Goal: Subscribe to service/newsletter

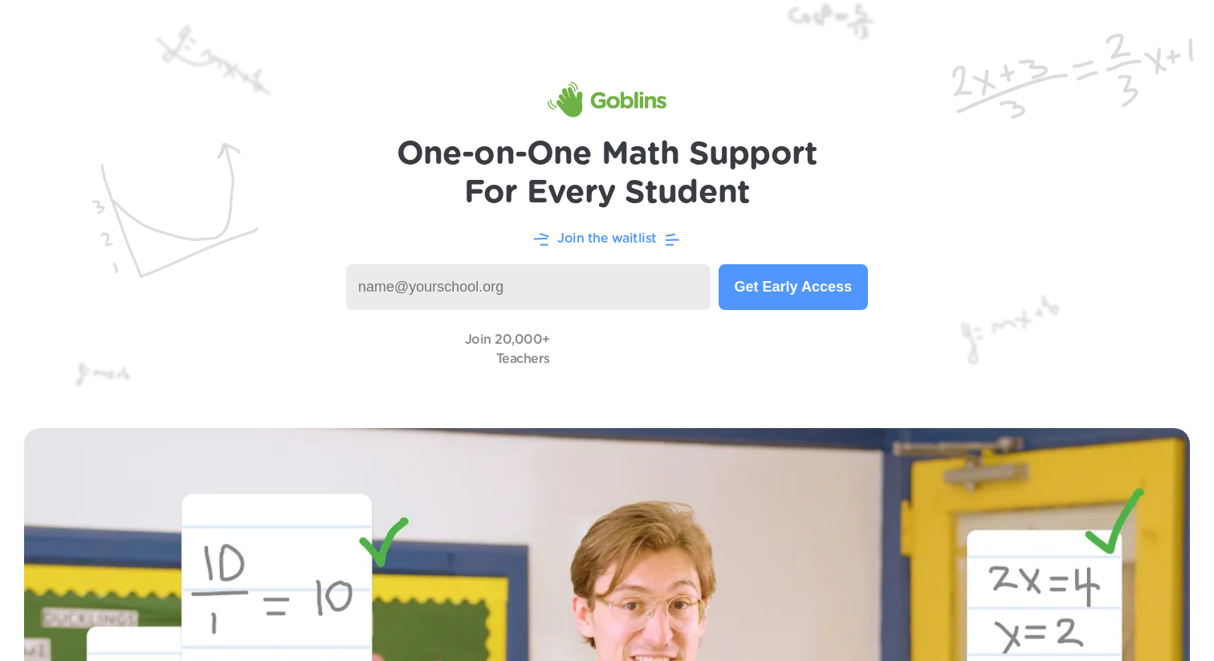
click at [620, 237] on p "Join the waitlist" at bounding box center [607, 238] width 100 height 19
click at [492, 289] on input at bounding box center [528, 287] width 364 height 46
type input "[EMAIL_ADDRESS][DOMAIN_NAME]"
click at [794, 291] on button "Get Early Access" at bounding box center [793, 287] width 149 height 46
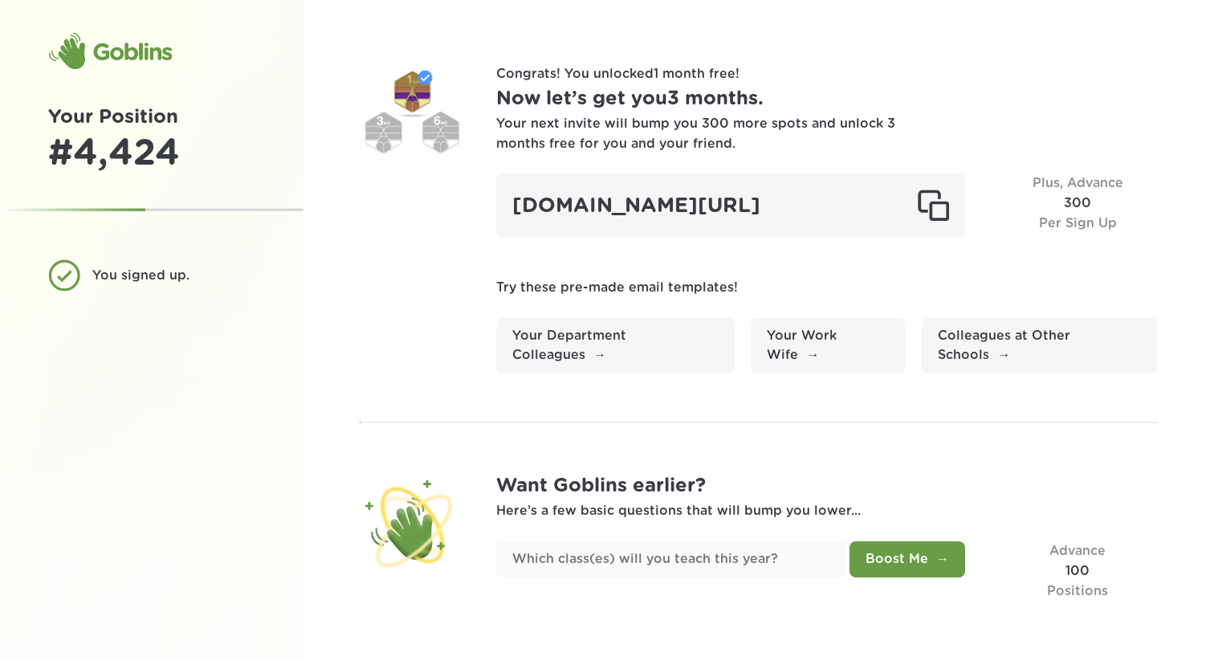
click at [158, 278] on div "You signed up." at bounding box center [167, 276] width 151 height 20
click at [1070, 184] on span "Plus, Advance" at bounding box center [1077, 183] width 91 height 13
click at [607, 100] on h1 "Now let’s get you 3 months ." at bounding box center [827, 99] width 662 height 30
click at [592, 140] on div "Your next invite will bump you 300 more spots and unlock 3 months free for you …" at bounding box center [696, 134] width 401 height 40
click at [134, 283] on div "You signed up." at bounding box center [167, 276] width 151 height 20
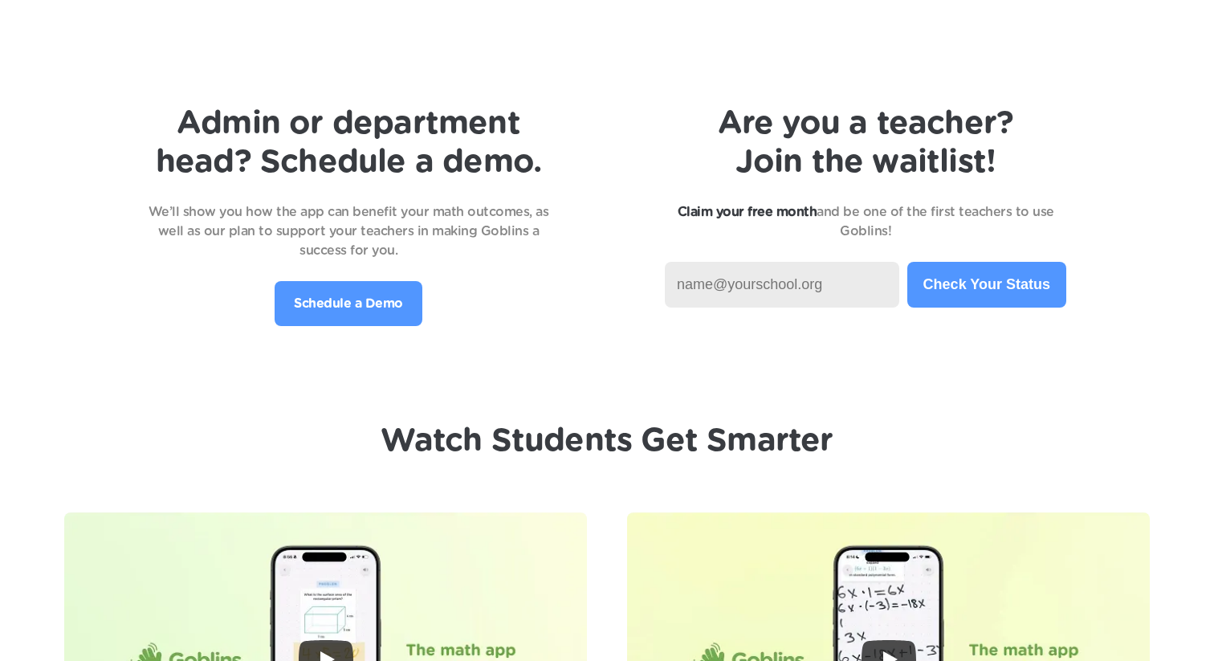
scroll to position [3410, 0]
click at [801, 211] on strong "Claim your free month" at bounding box center [748, 211] width 140 height 13
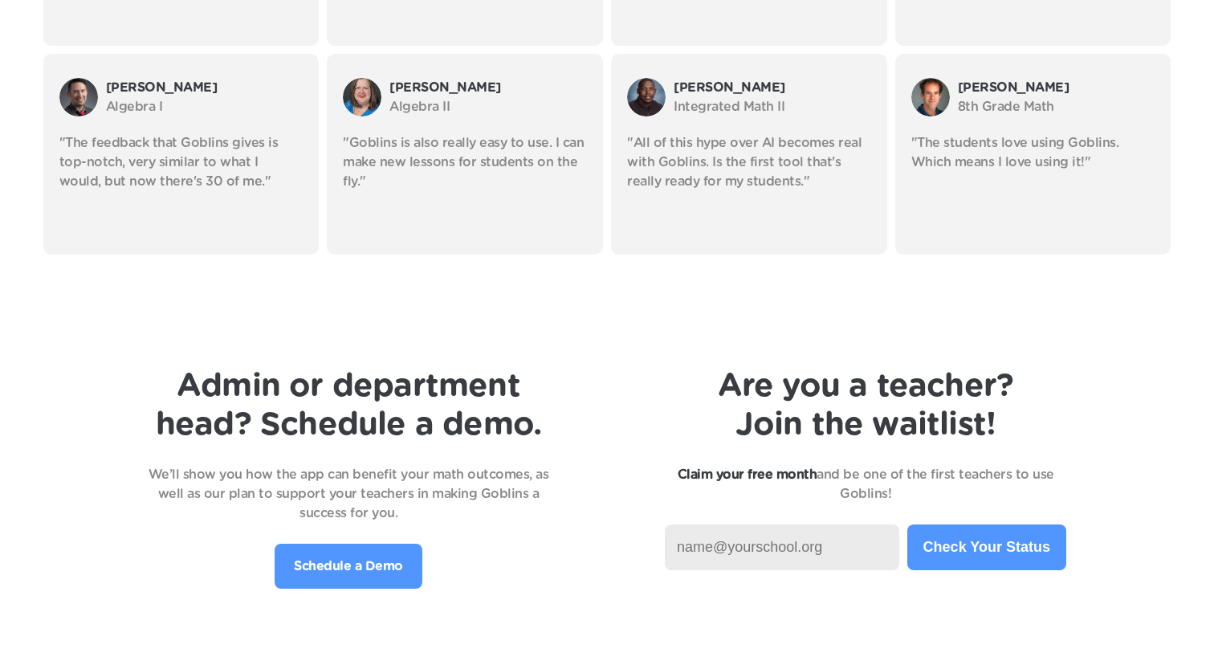
scroll to position [2979, 0]
